Goal: Task Accomplishment & Management: Complete application form

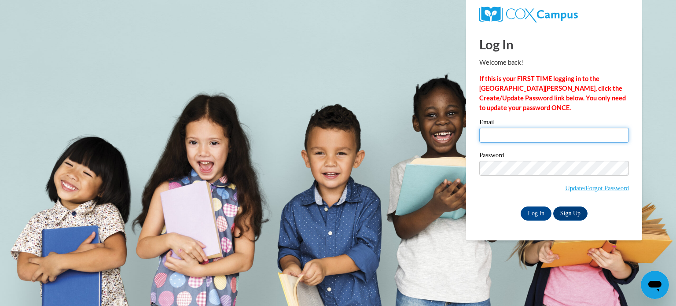
type input "shrutialwayshappy125@gmail.com"
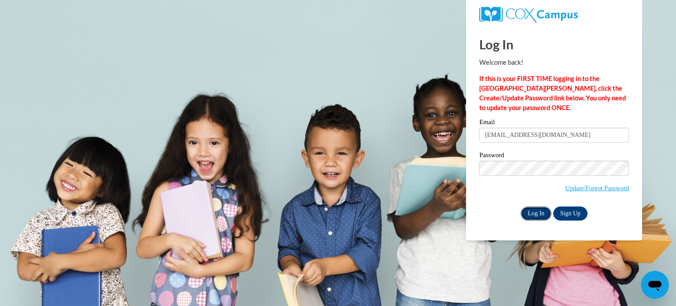
click at [537, 208] on input "Log In" at bounding box center [536, 213] width 31 height 14
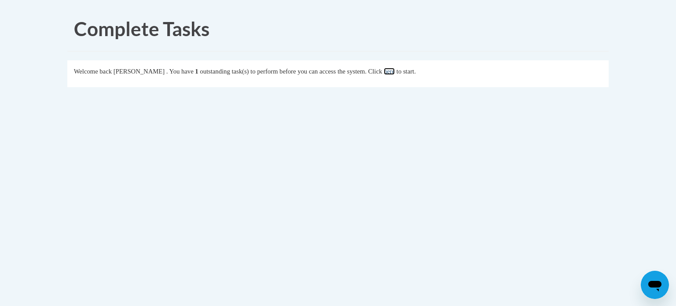
click at [395, 72] on link "here" at bounding box center [389, 71] width 11 height 7
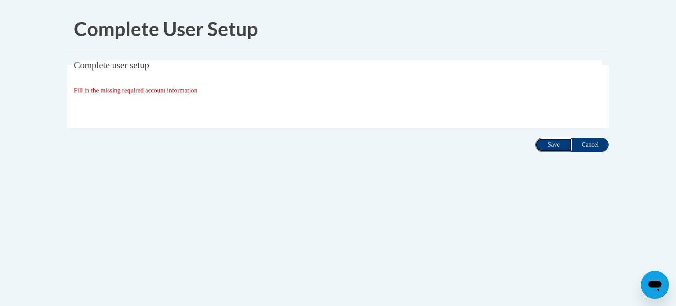
click at [549, 144] on input "Save" at bounding box center [553, 145] width 37 height 14
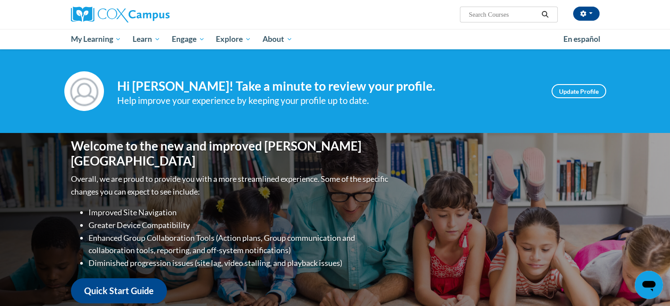
scroll to position [268, 0]
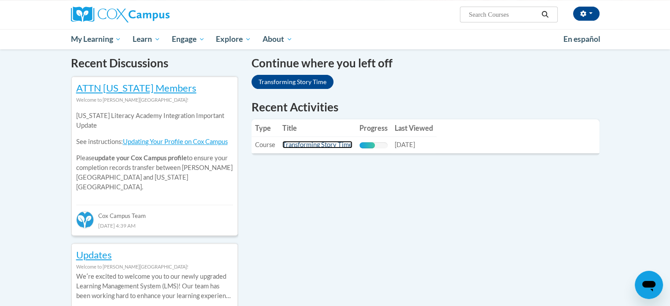
click at [324, 147] on link "Transforming Story Time" at bounding box center [317, 144] width 70 height 7
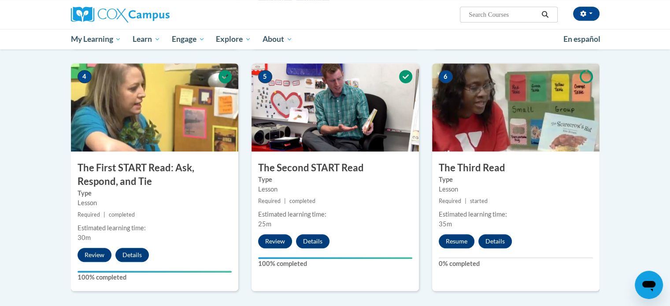
drag, startPoint x: 676, startPoint y: 184, endPoint x: 634, endPoint y: 113, distance: 82.1
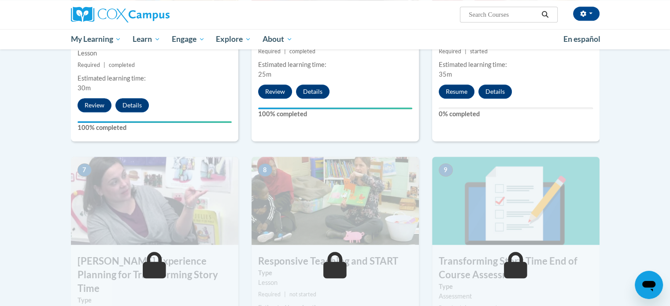
scroll to position [565, 0]
